Goal: Transaction & Acquisition: Obtain resource

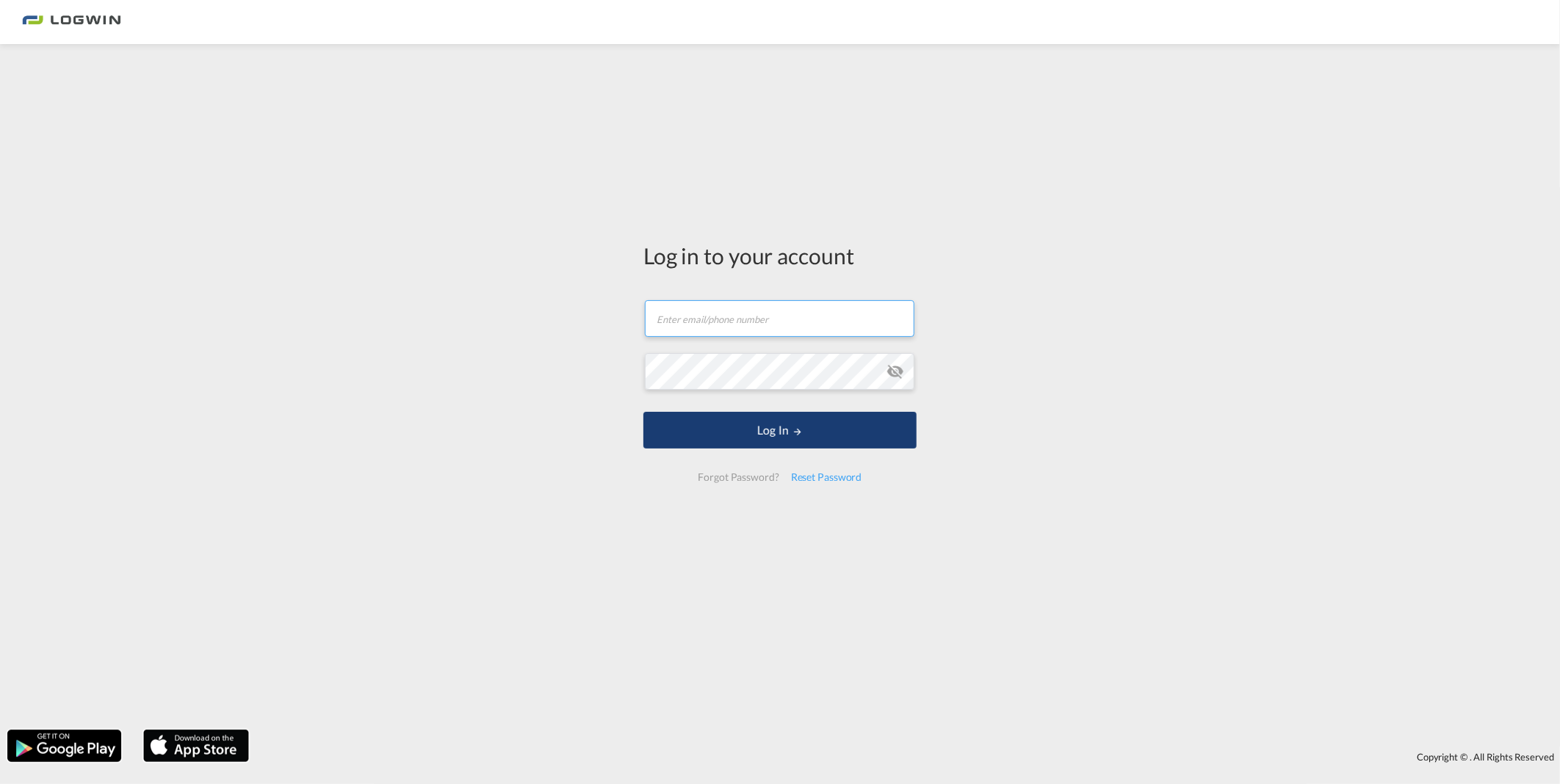
type input "[PERSON_NAME][EMAIL_ADDRESS][PERSON_NAME][DOMAIN_NAME]"
click at [755, 433] on button "Log In" at bounding box center [780, 430] width 273 height 37
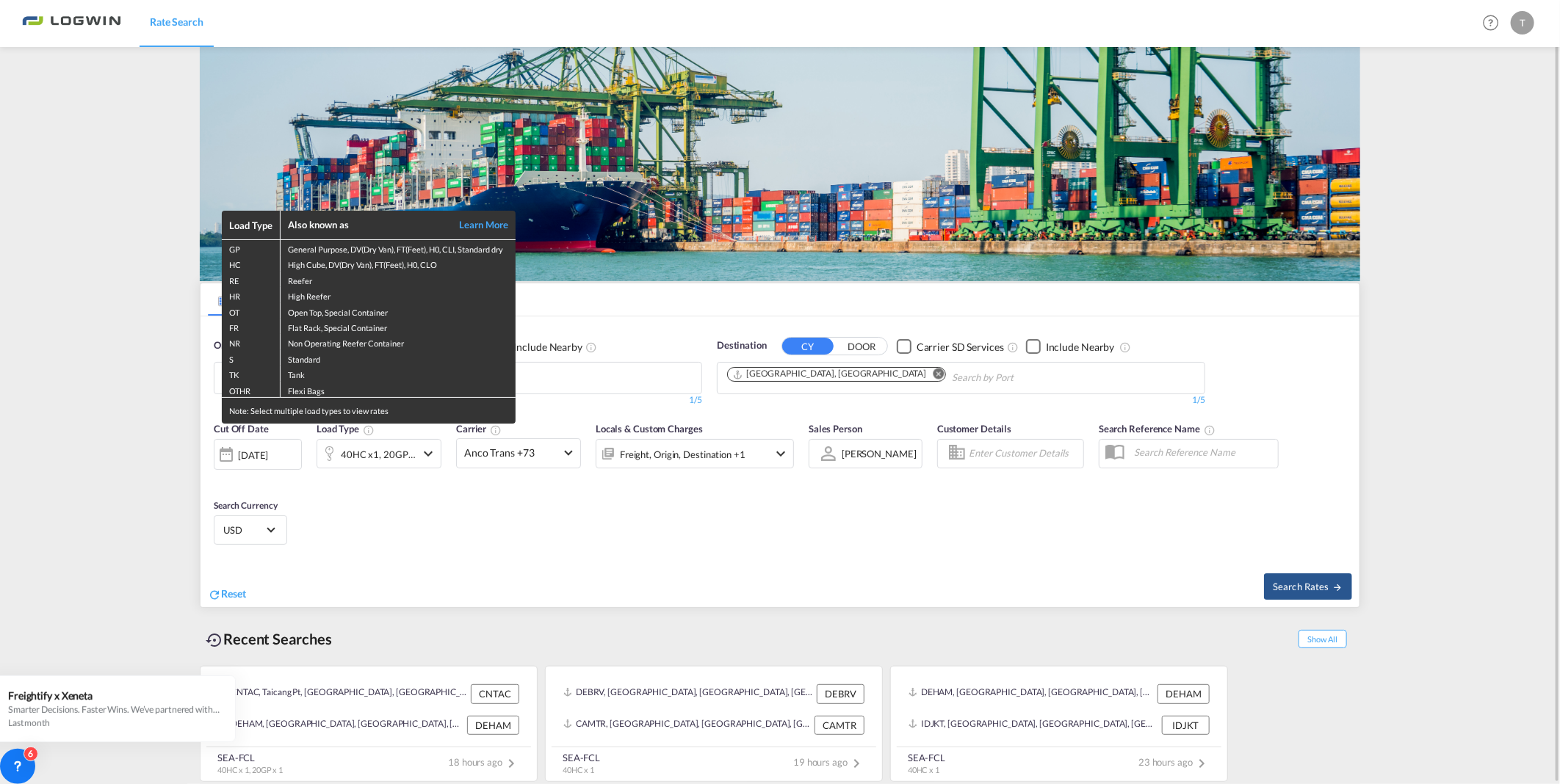
click at [624, 388] on div "Load Type Also known as Learn More GP General Purpose, DV(Dry Van), FT(Feet), H…" at bounding box center [780, 392] width 1560 height 784
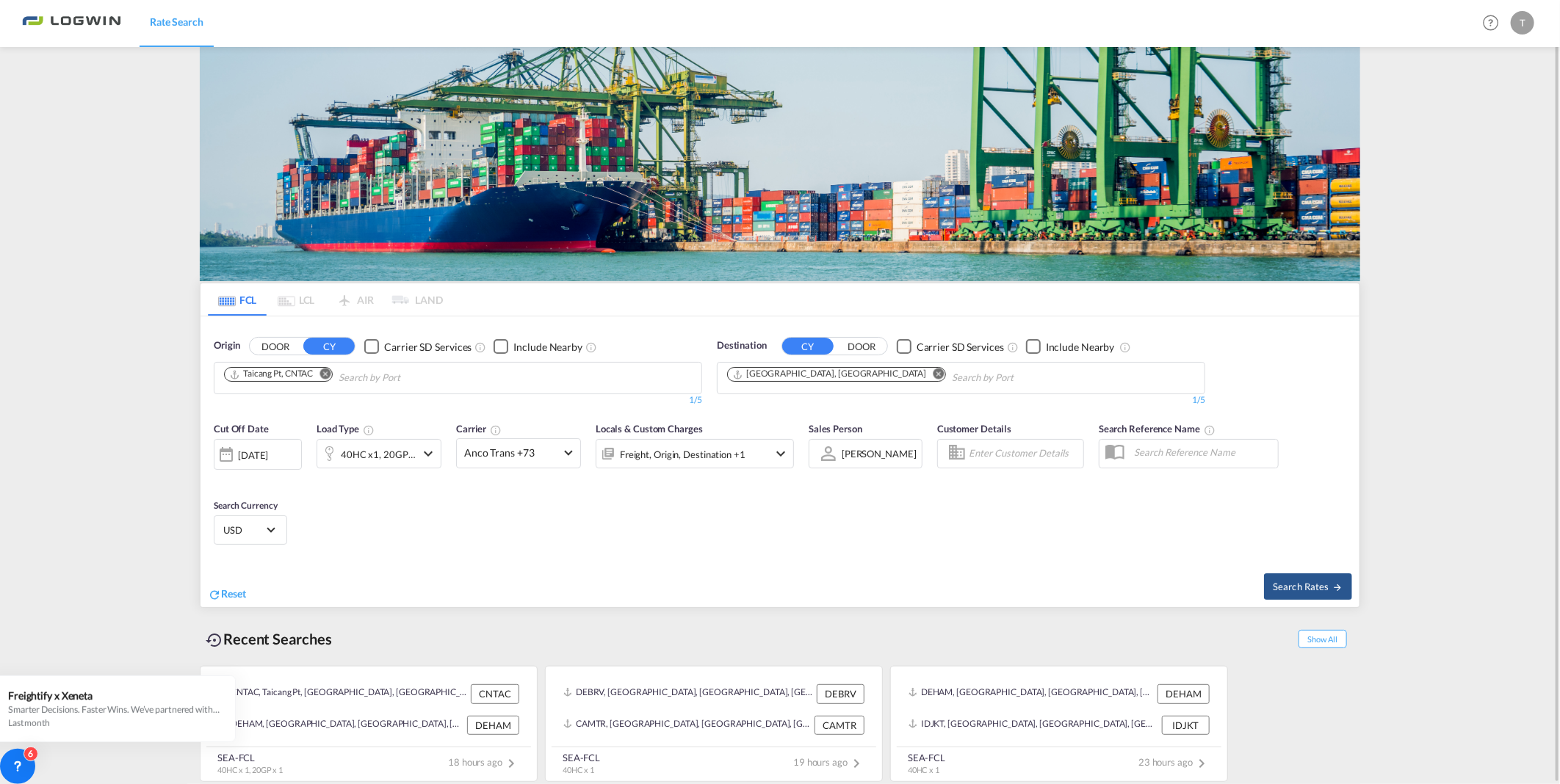
click at [326, 368] on button "Remove" at bounding box center [320, 375] width 22 height 15
click at [327, 382] on input "Chips input." at bounding box center [294, 378] width 140 height 24
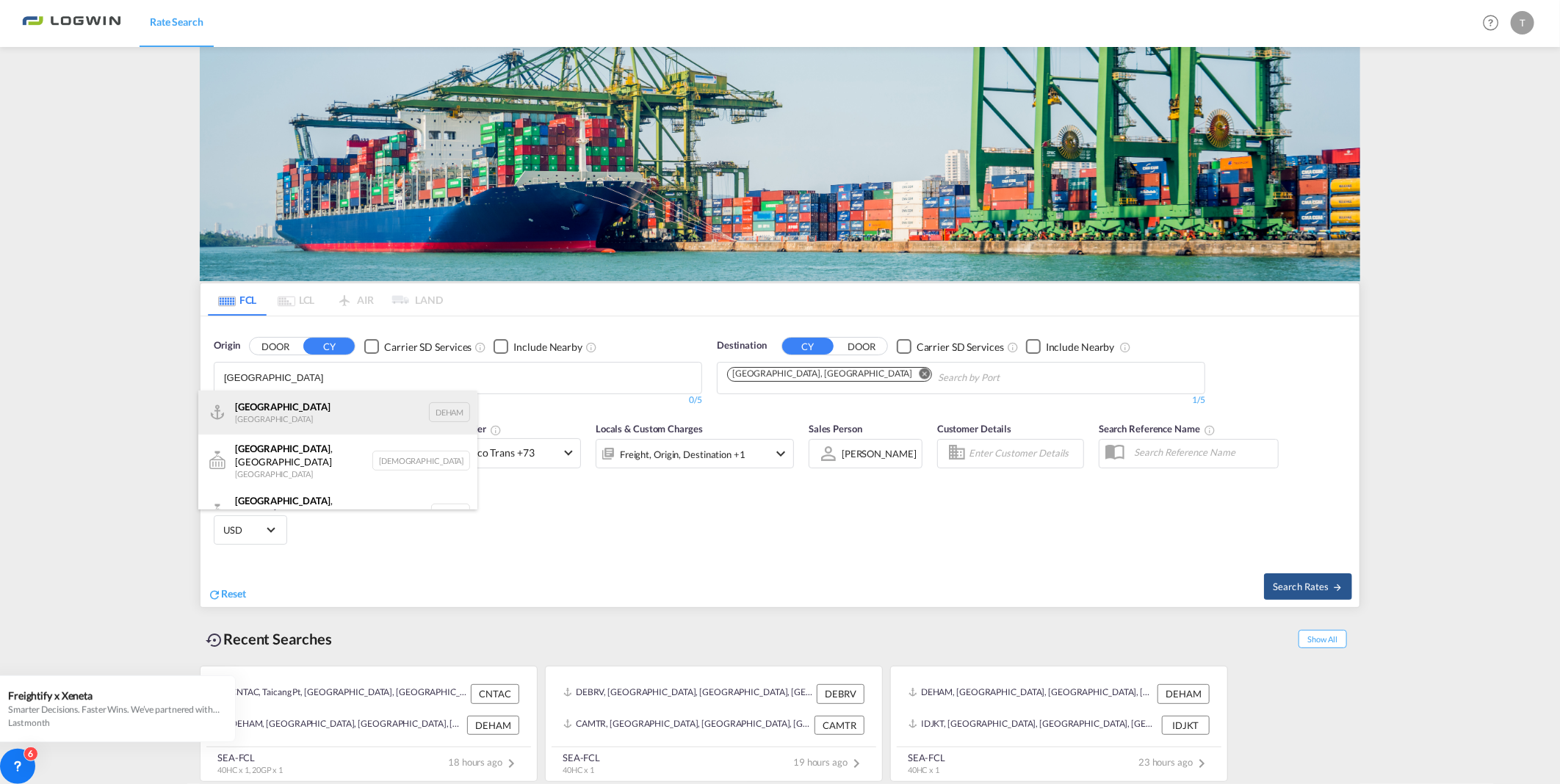
type input "[GEOGRAPHIC_DATA]"
click at [298, 404] on div "[GEOGRAPHIC_DATA] [GEOGRAPHIC_DATA] DEHAM" at bounding box center [337, 413] width 279 height 44
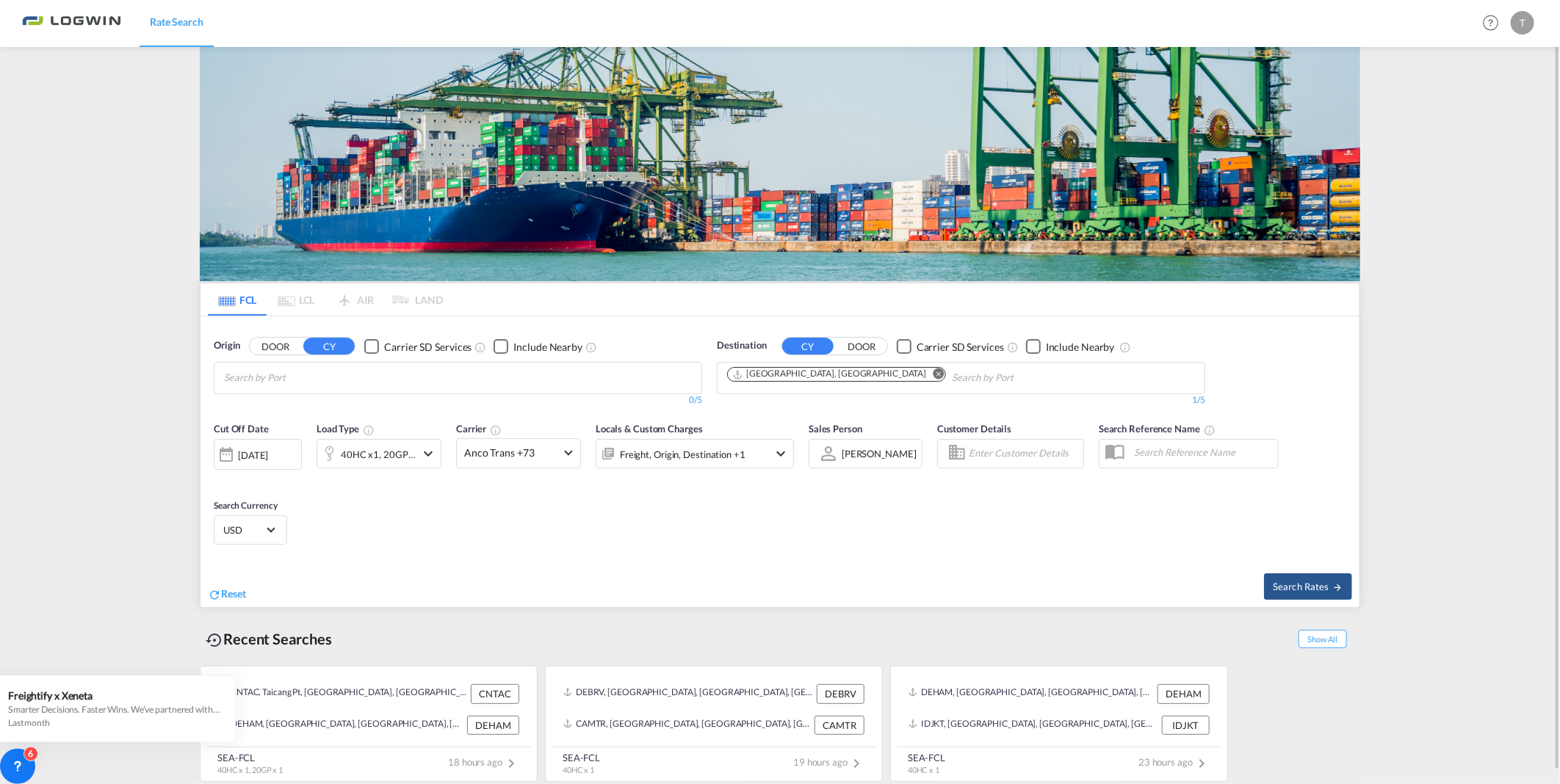
click at [933, 371] on md-icon "Remove" at bounding box center [939, 374] width 11 height 11
click at [782, 377] on input "Chips input." at bounding box center [797, 378] width 140 height 24
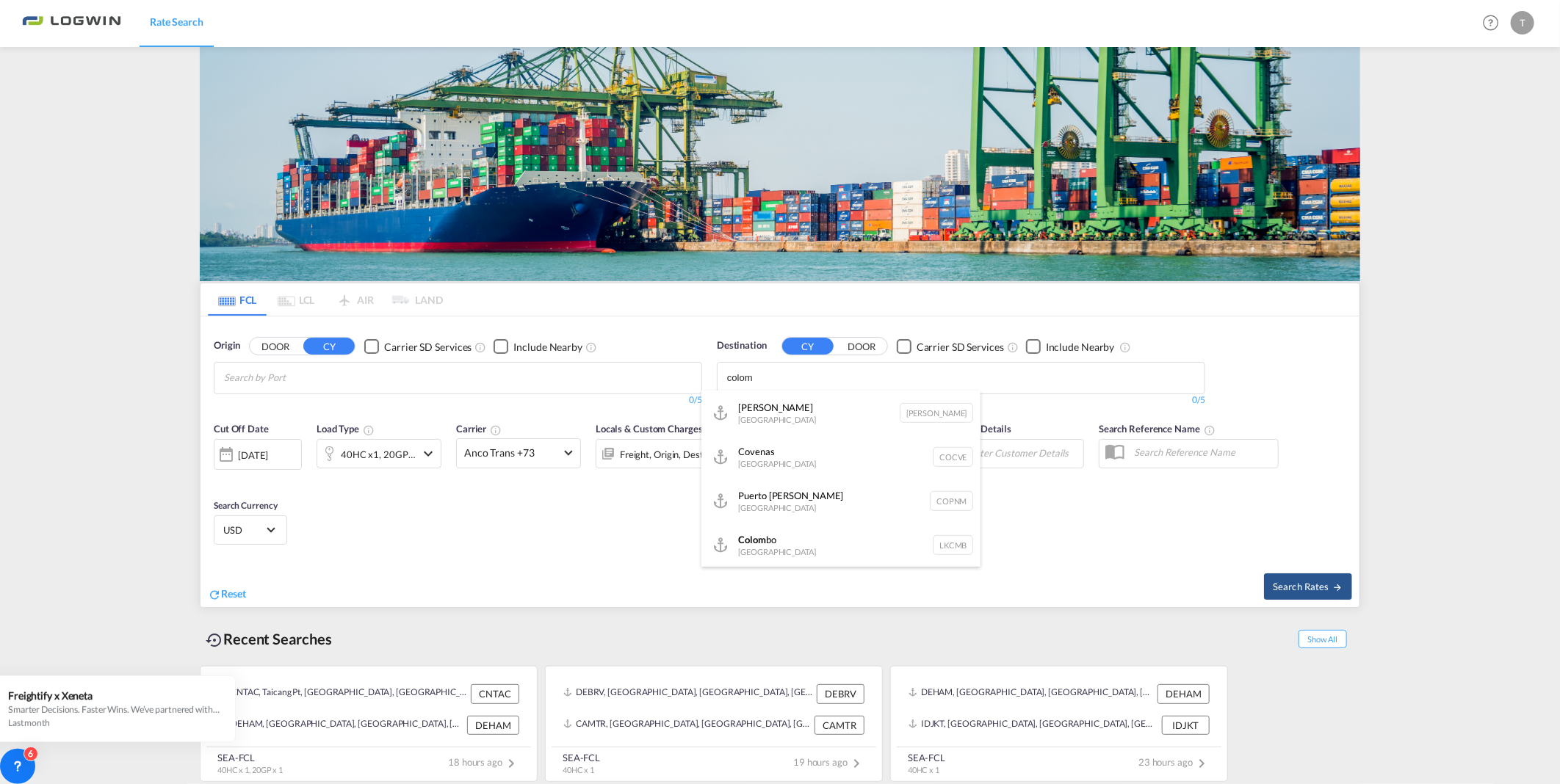
scroll to position [691, 0]
type input "colom"
click at [767, 535] on div "[PERSON_NAME] [GEOGRAPHIC_DATA] LKCMB" at bounding box center [841, 544] width 279 height 44
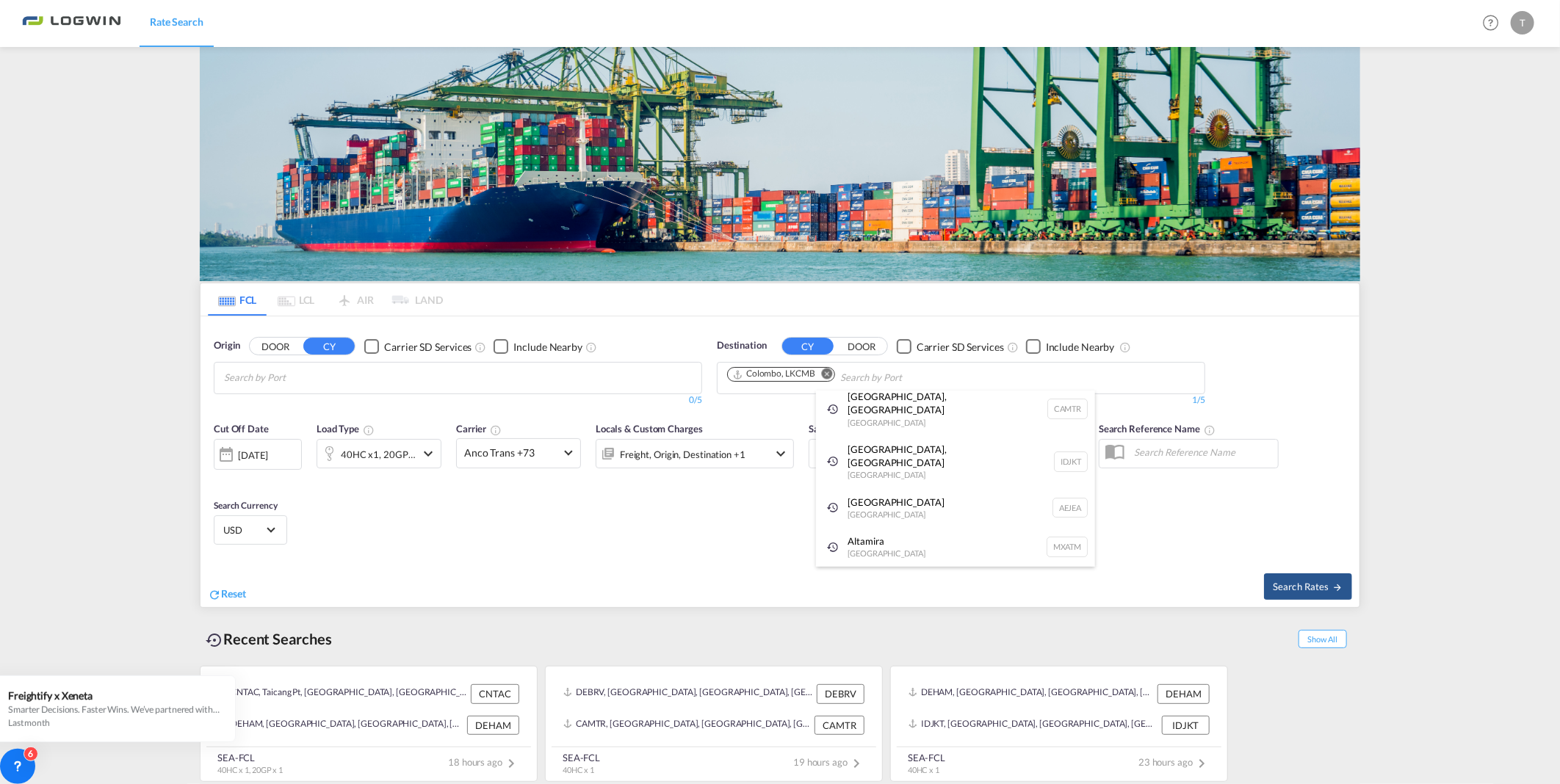
scroll to position [22, 0]
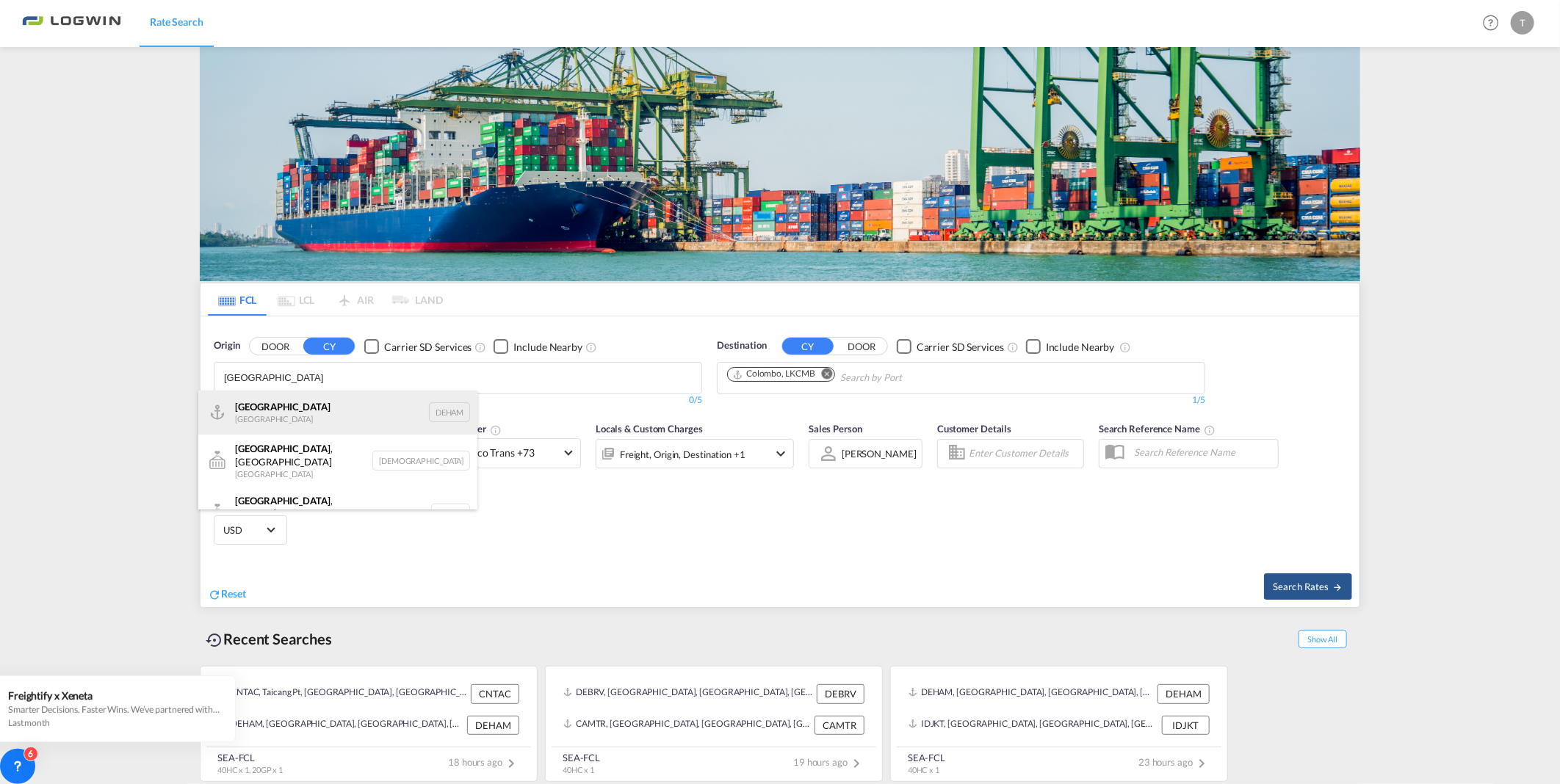
type input "[GEOGRAPHIC_DATA]"
drag, startPoint x: 302, startPoint y: 406, endPoint x: 308, endPoint y: 419, distance: 14.3
click at [302, 406] on div "[GEOGRAPHIC_DATA] [GEOGRAPHIC_DATA] DEHAM" at bounding box center [337, 413] width 279 height 44
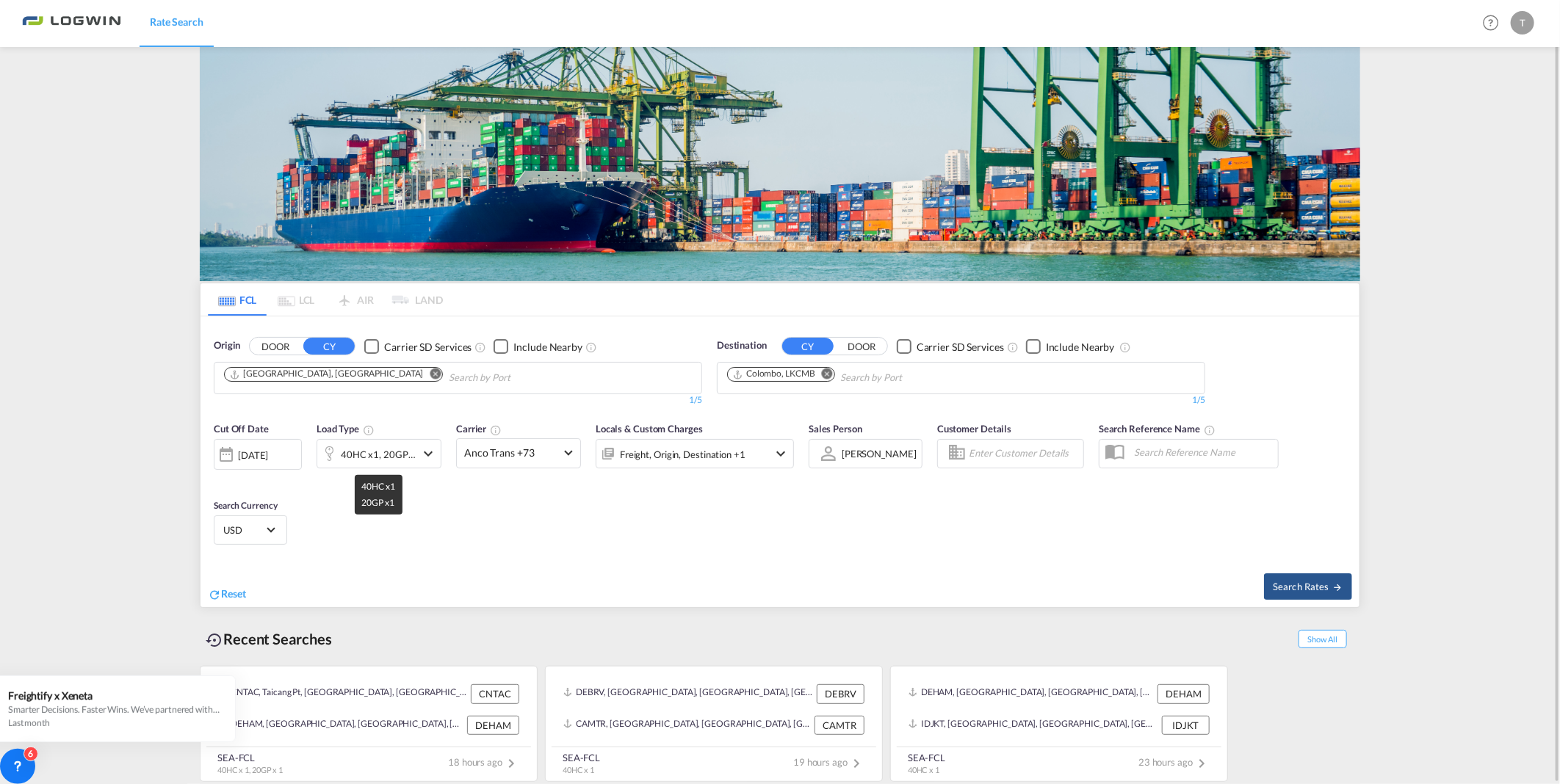
click at [426, 448] on md-icon "icon-chevron-down" at bounding box center [428, 453] width 18 height 18
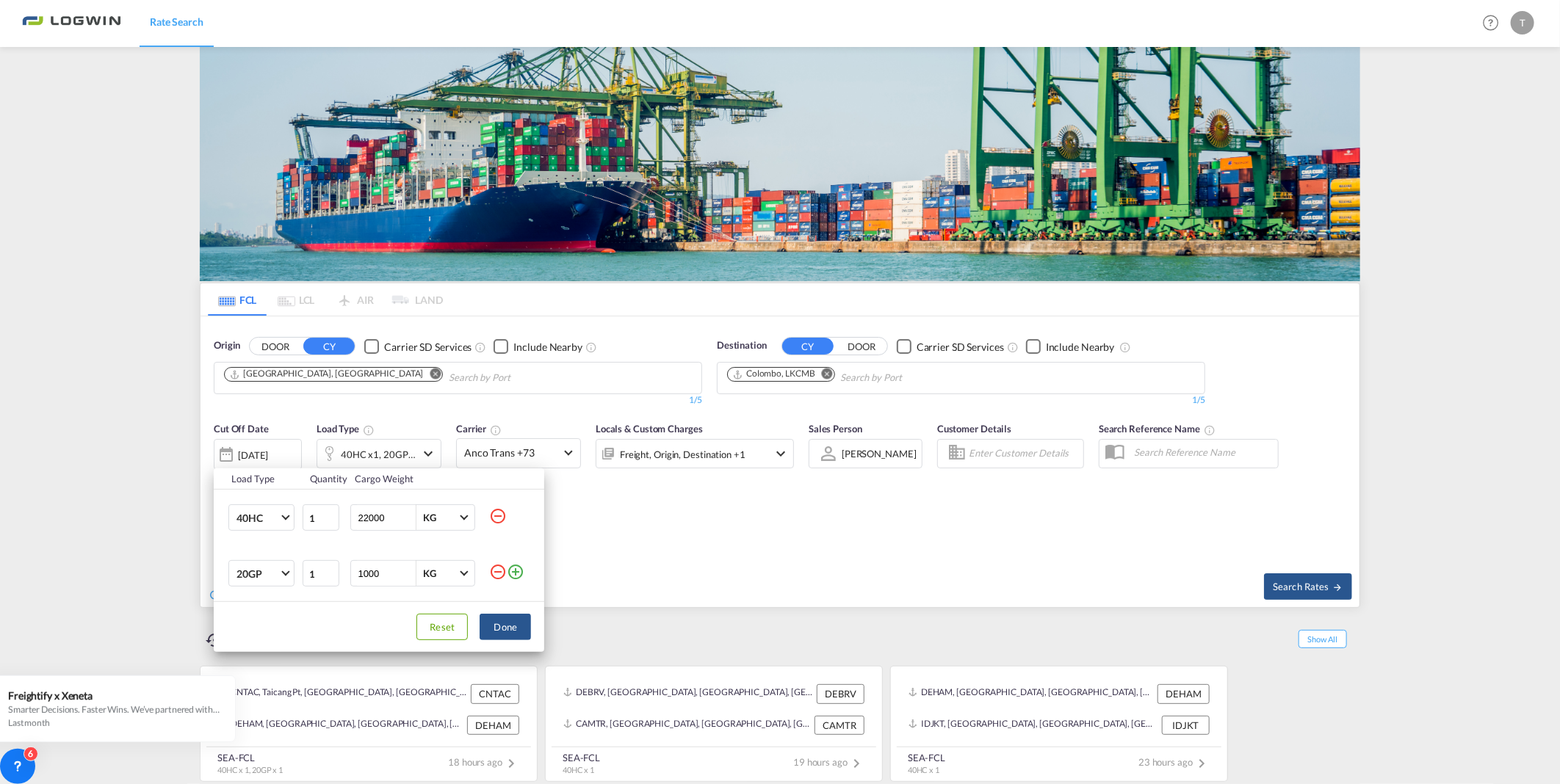
click at [496, 509] on md-icon "icon-minus-circle-outline" at bounding box center [498, 516] width 18 height 18
type input "1000"
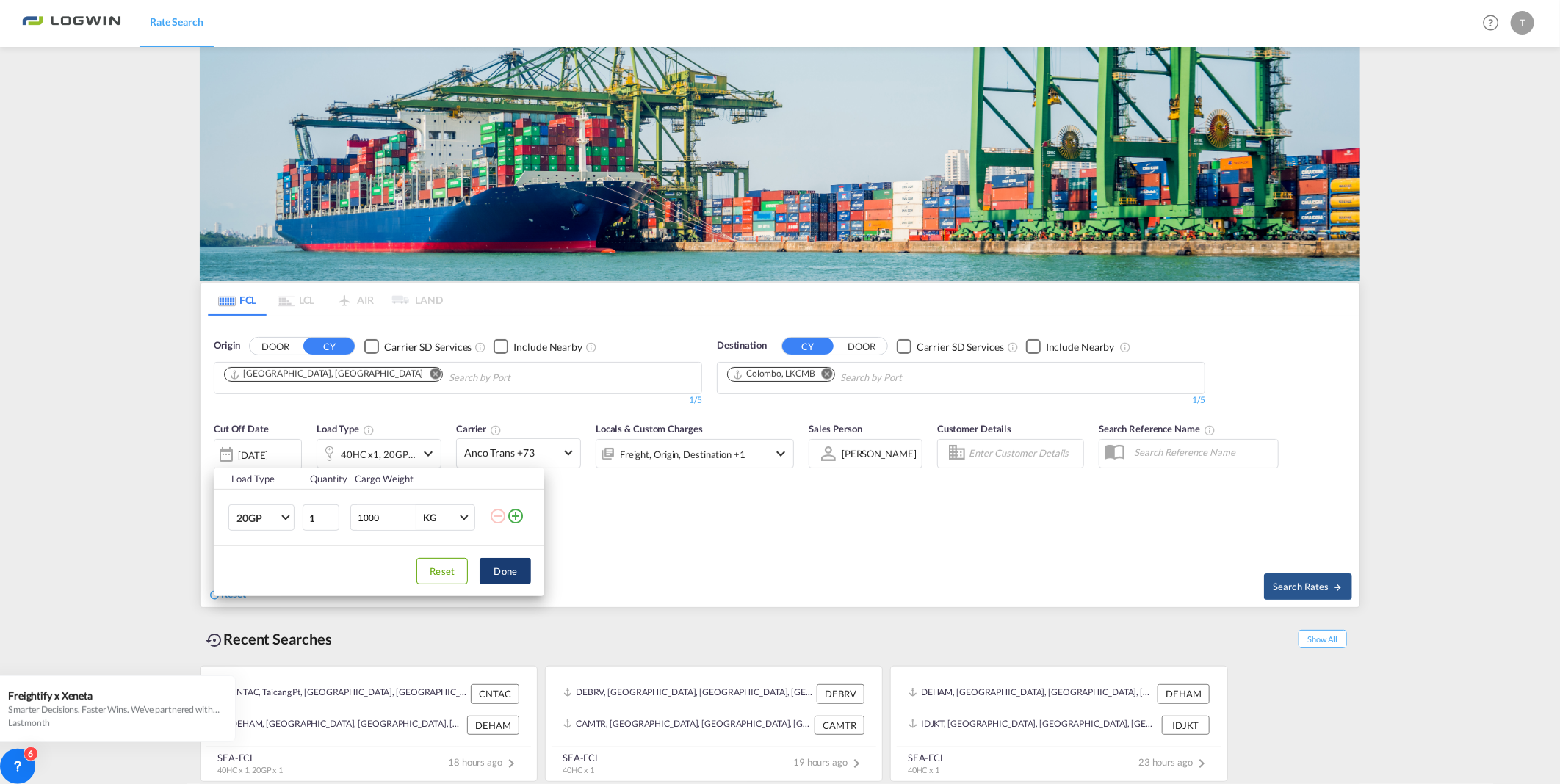
click at [497, 574] on button "Done" at bounding box center [505, 571] width 51 height 27
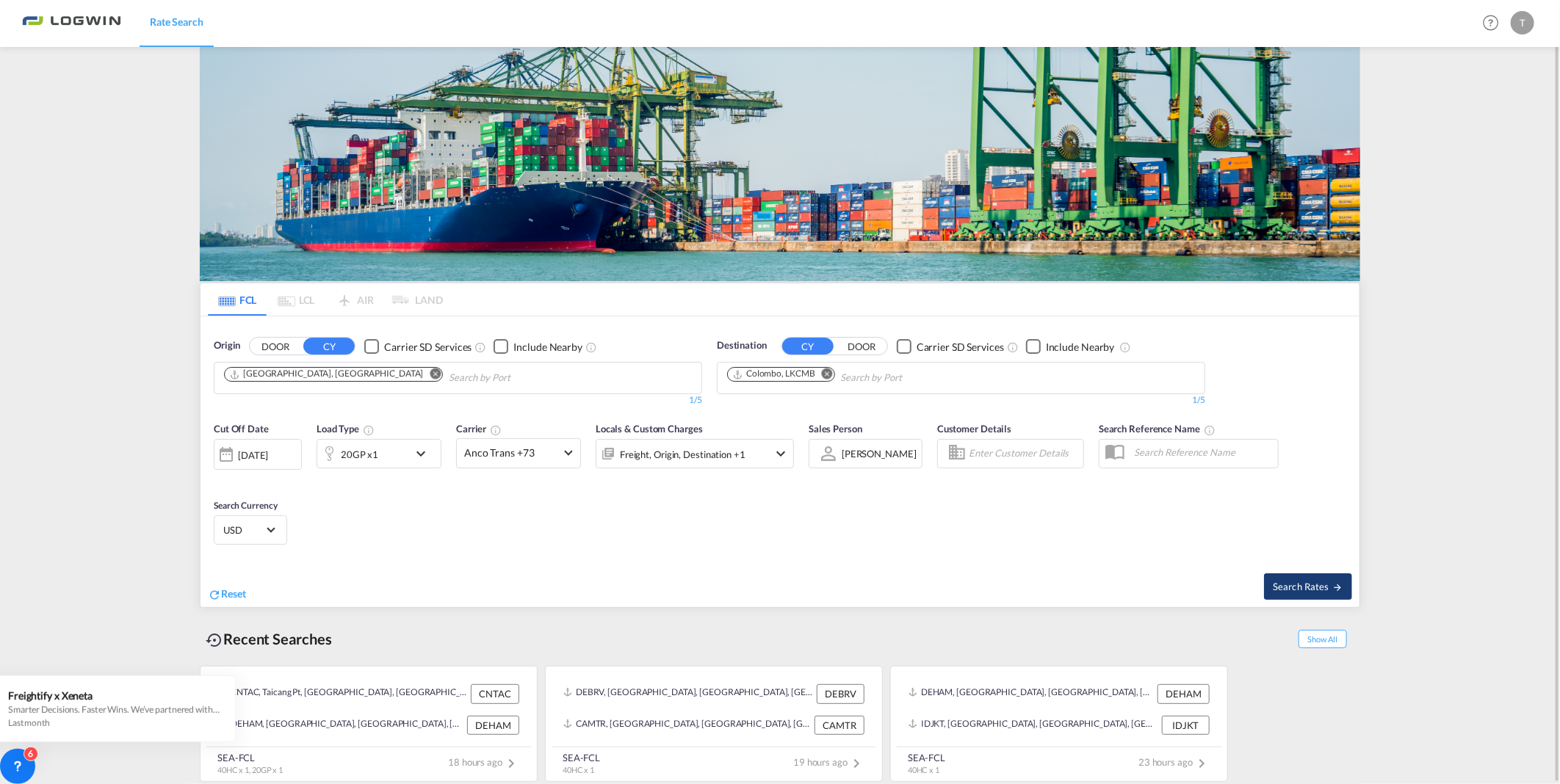
click at [1288, 576] on button "Search Rates" at bounding box center [1308, 587] width 88 height 27
type input "DEHAM to LKCMB / [DATE]"
